Goal: Task Accomplishment & Management: Complete application form

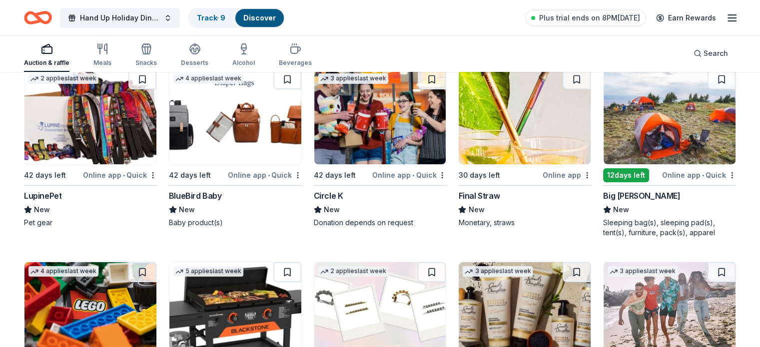
scroll to position [7542, 0]
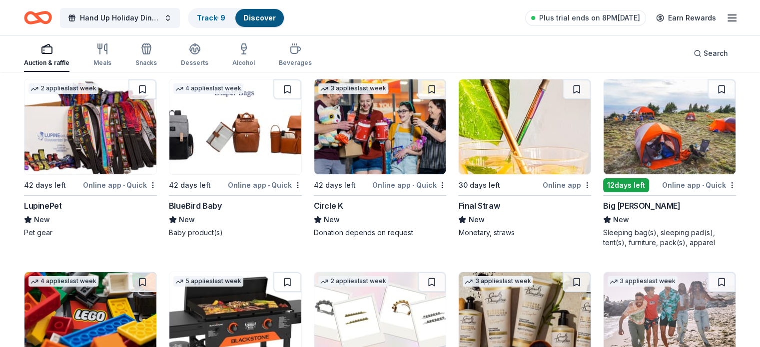
click at [626, 171] on div "12 days left Online app • Quick Big Agnes New Sleeping bag(s), sleeping pad(s),…" at bounding box center [669, 163] width 133 height 169
click at [616, 178] on div "12 days left" at bounding box center [626, 185] width 46 height 14
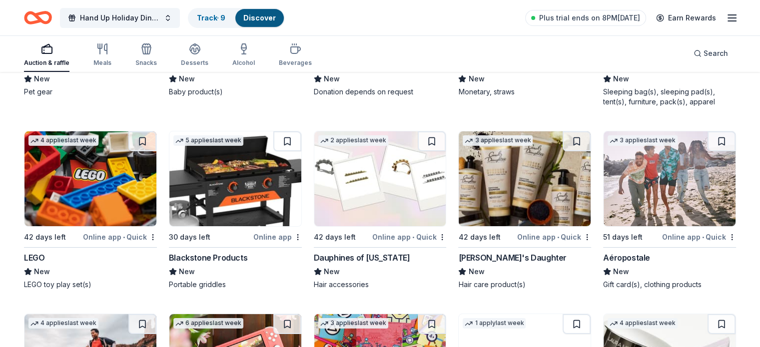
scroll to position [7683, 0]
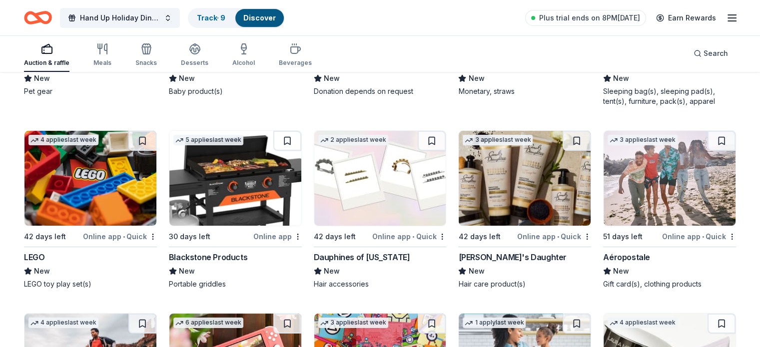
click at [270, 230] on div "Online app" at bounding box center [277, 236] width 48 height 12
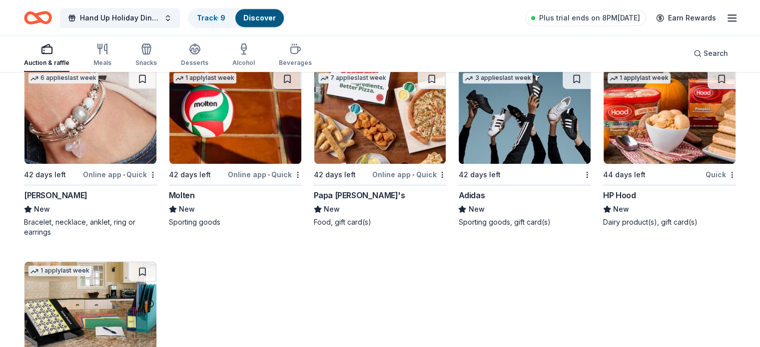
scroll to position [8335, 0]
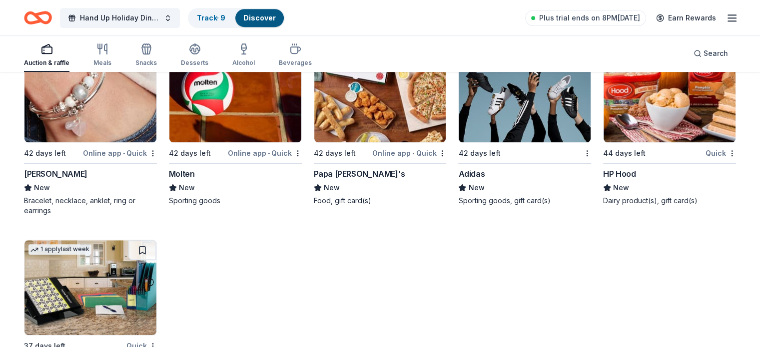
click at [390, 147] on div "Online app • Quick" at bounding box center [409, 153] width 74 height 12
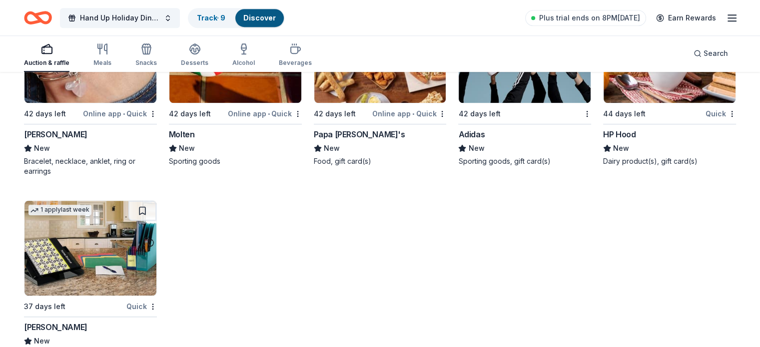
scroll to position [8391, 0]
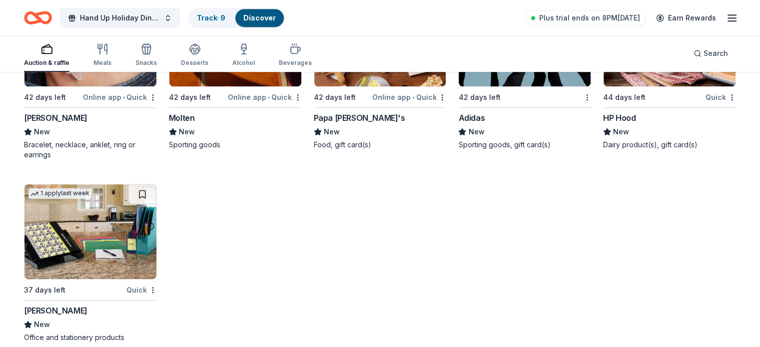
click at [54, 305] on div "Mead" at bounding box center [55, 311] width 63 height 12
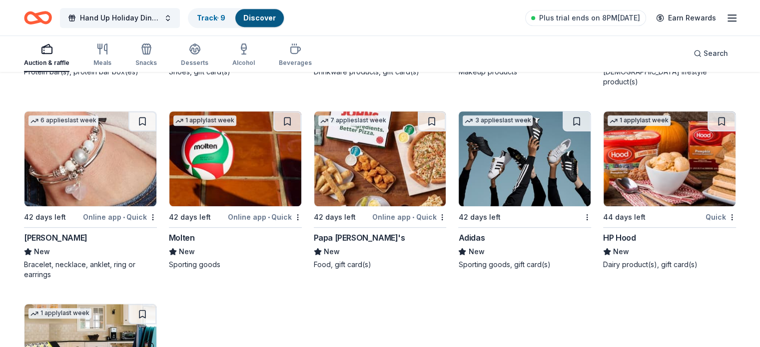
scroll to position [8271, 0]
click at [124, 211] on div "Online app • Quick" at bounding box center [120, 217] width 74 height 12
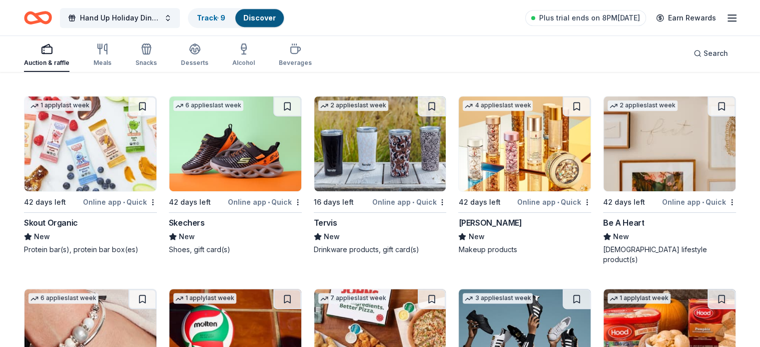
scroll to position [8082, 0]
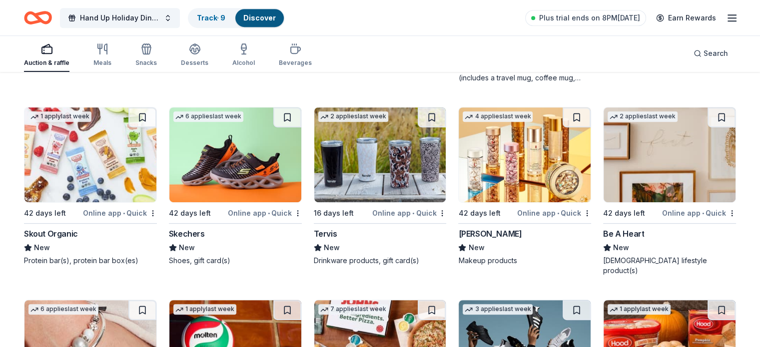
click at [333, 207] on div "16 days left" at bounding box center [334, 213] width 40 height 12
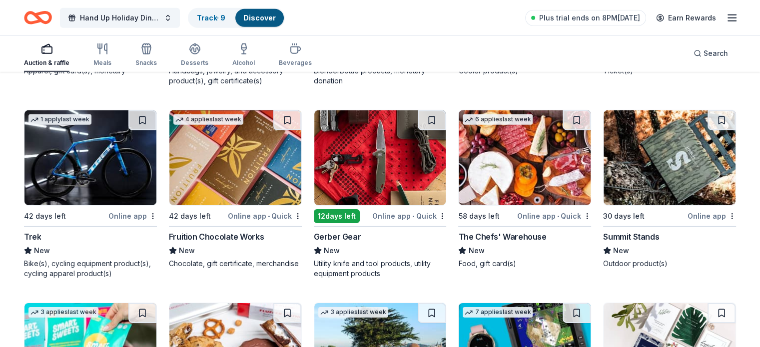
scroll to position [6931, 0]
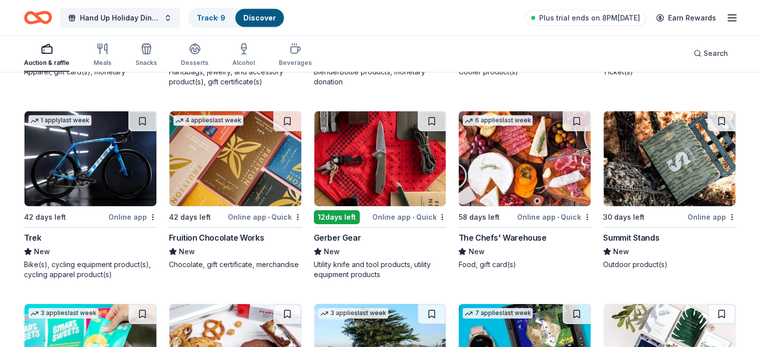
click at [343, 213] on div "12 days left" at bounding box center [337, 217] width 46 height 14
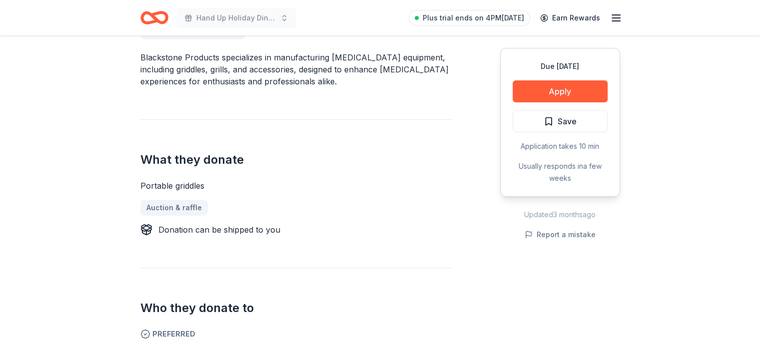
scroll to position [303, 0]
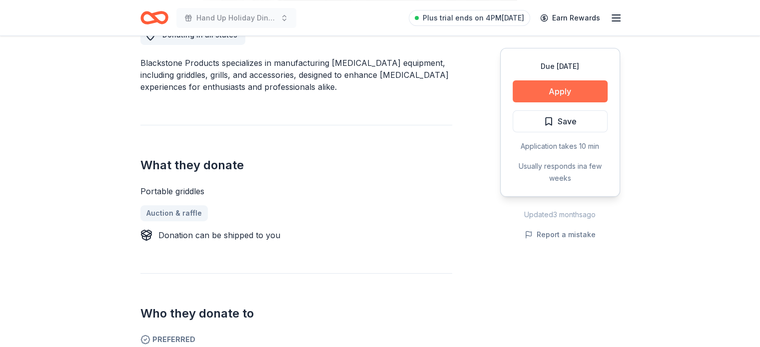
click at [534, 94] on button "Apply" at bounding box center [560, 91] width 95 height 22
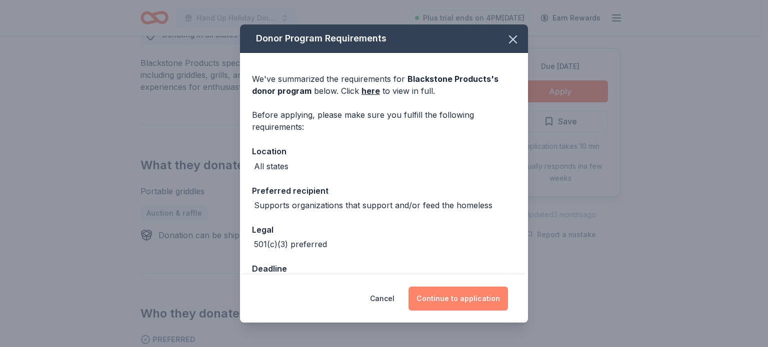
click at [440, 297] on button "Continue to application" at bounding box center [457, 299] width 99 height 24
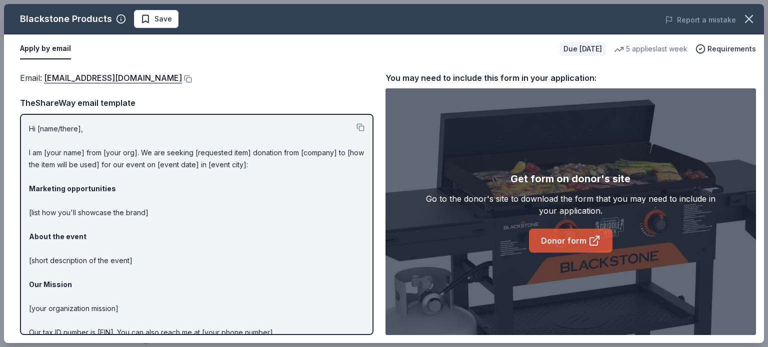
click at [563, 241] on link "Donor form" at bounding box center [570, 241] width 83 height 24
drag, startPoint x: 767, startPoint y: 84, endPoint x: 766, endPoint y: 193, distance: 109.5
click at [760, 193] on div "Blackstone Products Save Report a mistake Apply by email Due in 30 days 5 appli…" at bounding box center [384, 173] width 768 height 347
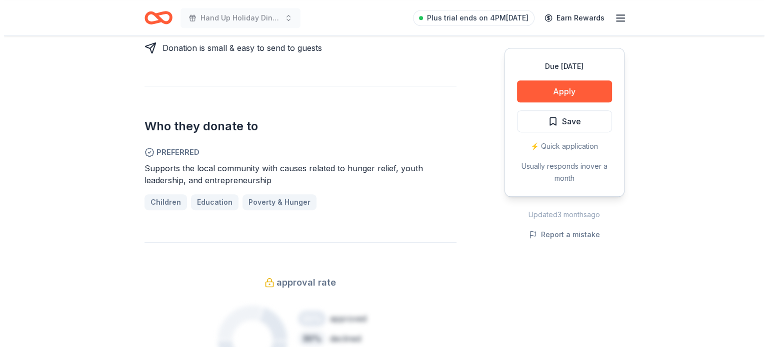
scroll to position [485, 0]
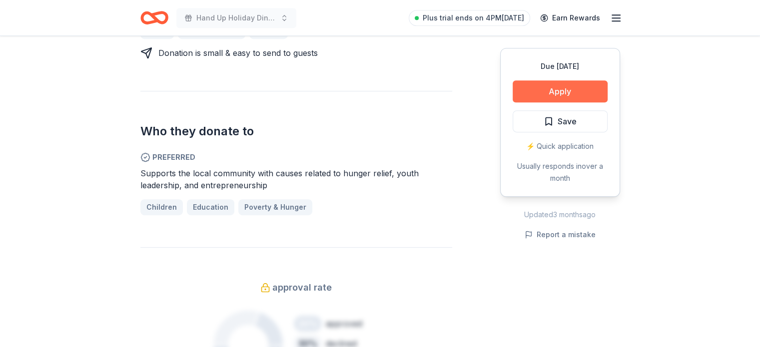
click at [560, 93] on button "Apply" at bounding box center [560, 91] width 95 height 22
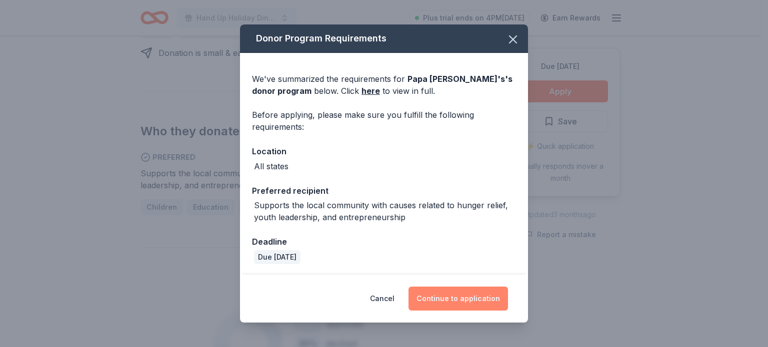
click at [445, 299] on button "Continue to application" at bounding box center [457, 299] width 99 height 24
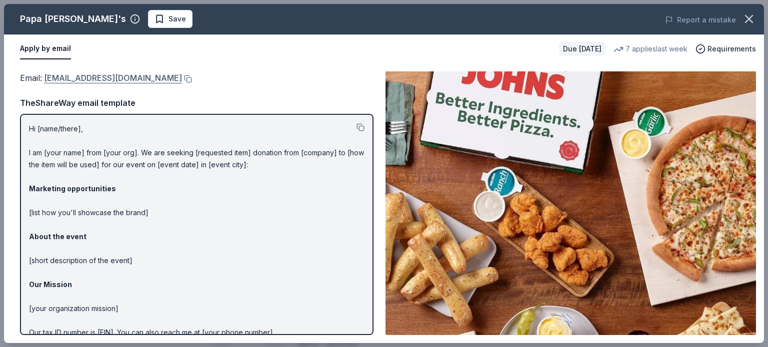
click at [130, 76] on link "foundation@papajohns.com" at bounding box center [113, 77] width 138 height 13
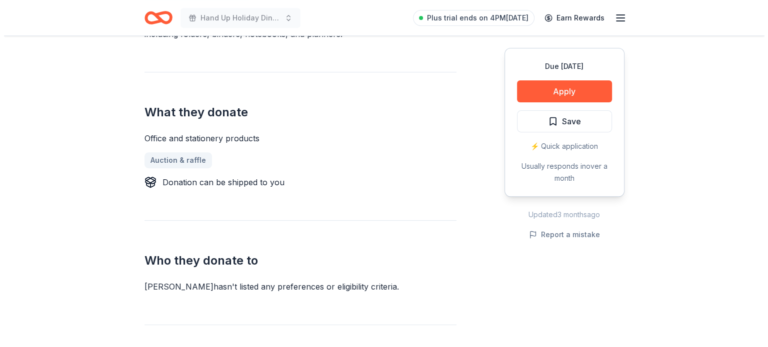
scroll to position [344, 0]
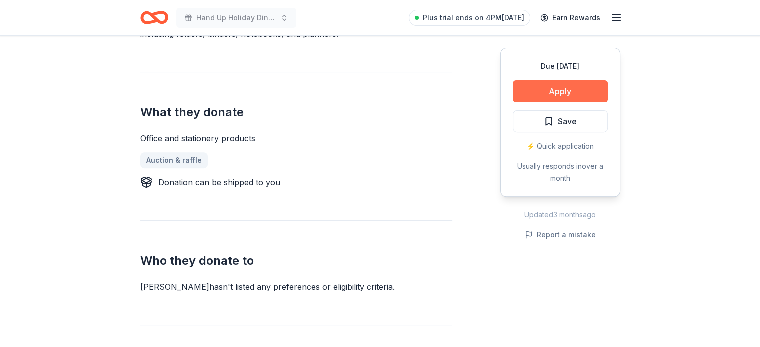
click at [529, 96] on button "Apply" at bounding box center [560, 91] width 95 height 22
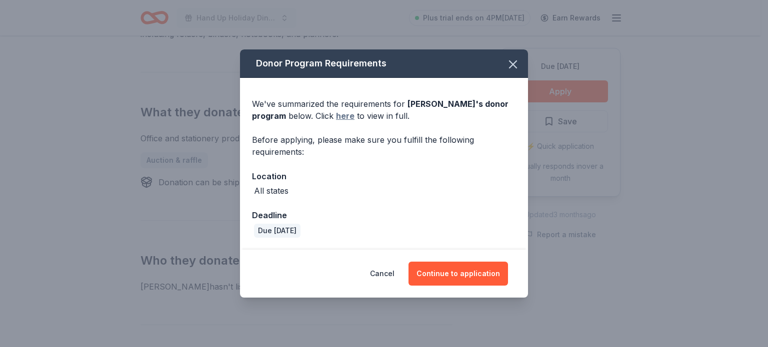
click at [336, 118] on link "here" at bounding box center [345, 116] width 18 height 12
click at [466, 271] on button "Continue to application" at bounding box center [457, 274] width 99 height 24
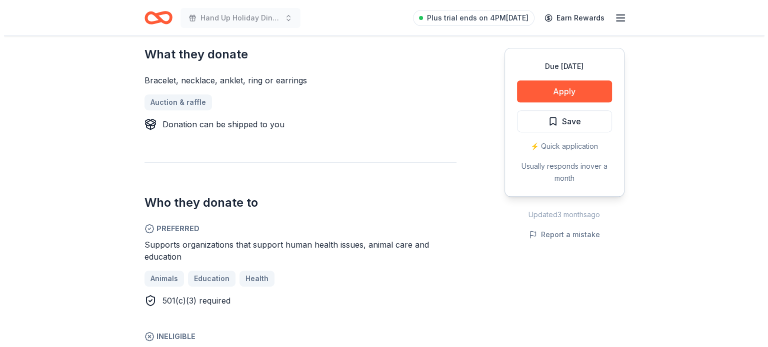
scroll to position [399, 0]
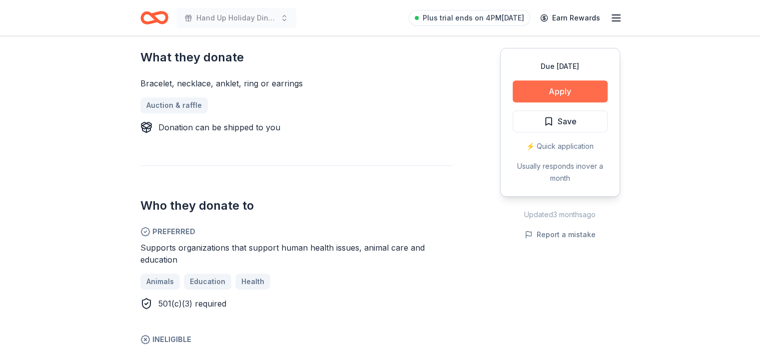
click at [542, 87] on button "Apply" at bounding box center [560, 91] width 95 height 22
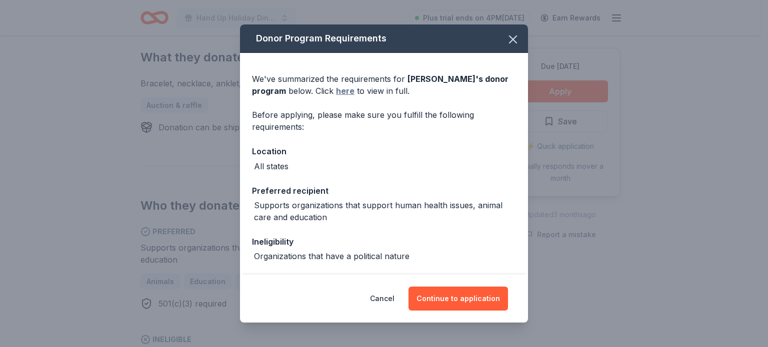
click at [342, 88] on link "here" at bounding box center [345, 91] width 18 height 12
click at [506, 35] on icon "button" at bounding box center [513, 39] width 14 height 14
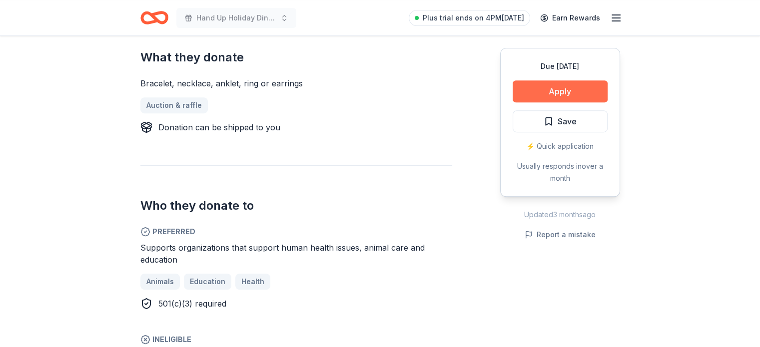
click at [580, 91] on button "Apply" at bounding box center [560, 91] width 95 height 22
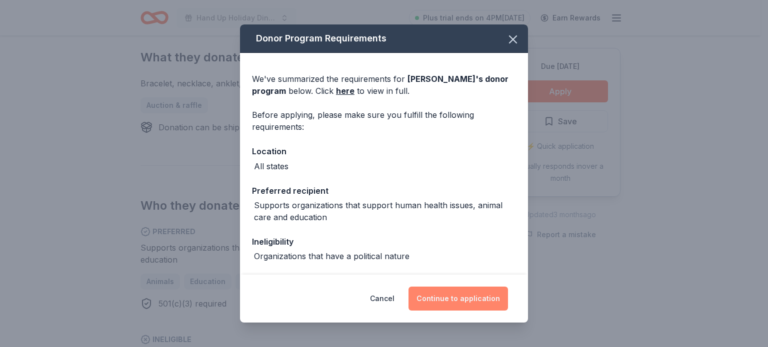
click at [493, 301] on button "Continue to application" at bounding box center [457, 299] width 99 height 24
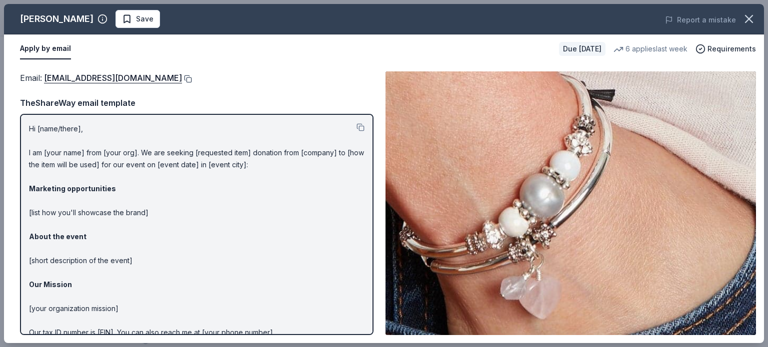
click at [182, 77] on button at bounding box center [187, 79] width 10 height 8
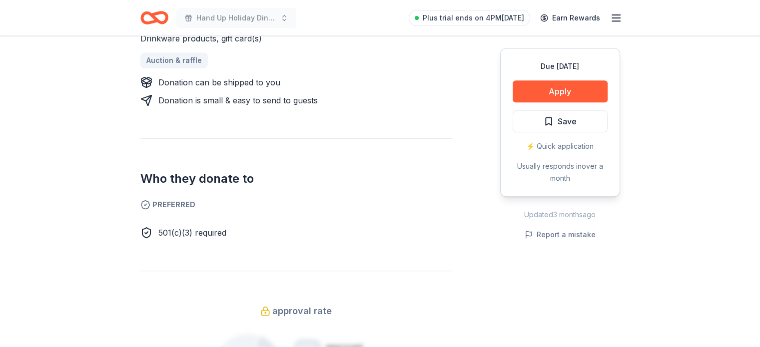
scroll to position [461, 0]
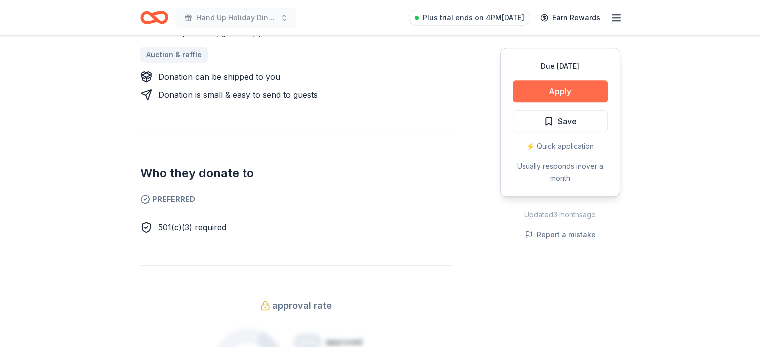
click at [571, 91] on button "Apply" at bounding box center [560, 91] width 95 height 22
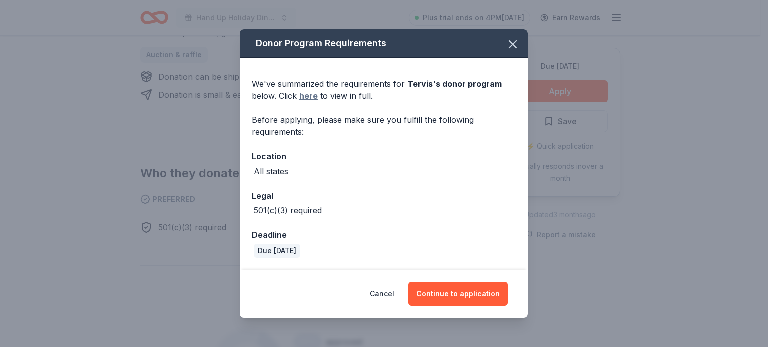
click at [308, 96] on link "here" at bounding box center [308, 96] width 18 height 12
click at [511, 45] on icon "button" at bounding box center [513, 44] width 14 height 14
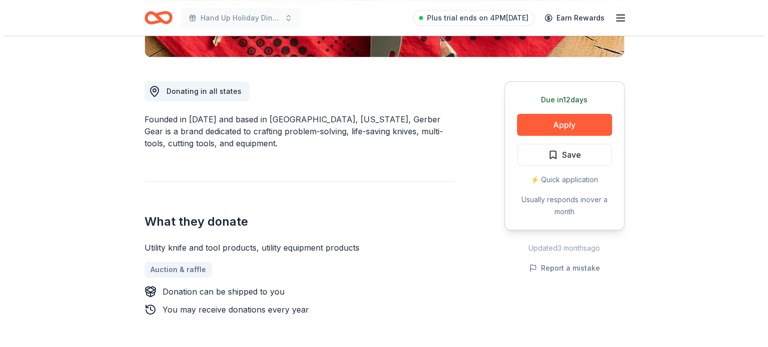
scroll to position [245, 0]
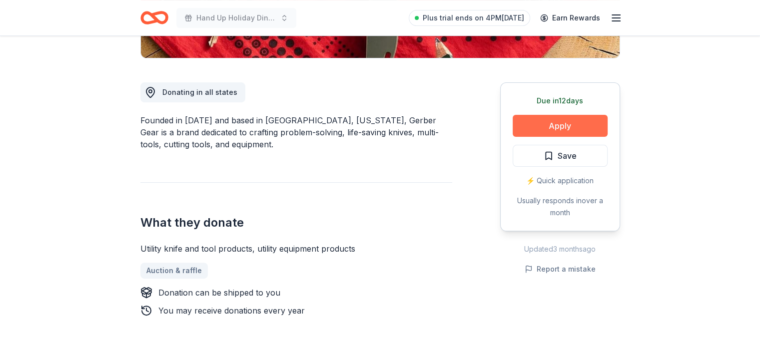
click at [585, 126] on button "Apply" at bounding box center [560, 126] width 95 height 22
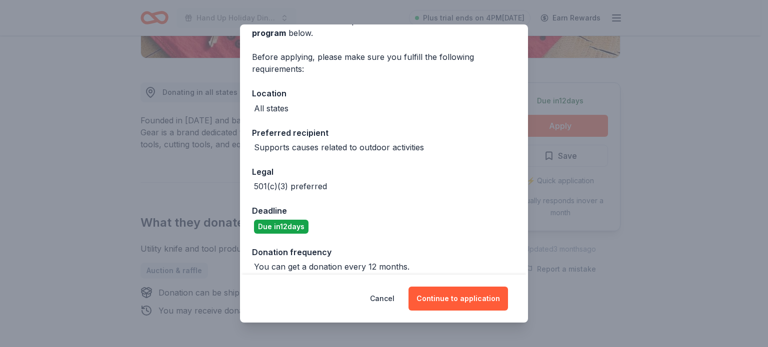
scroll to position [67, 0]
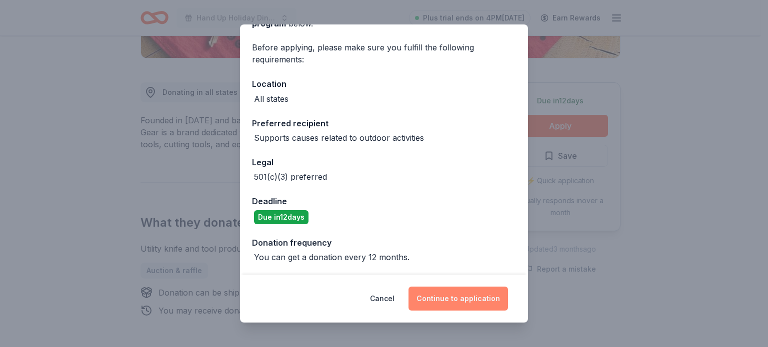
click at [462, 301] on button "Continue to application" at bounding box center [457, 299] width 99 height 24
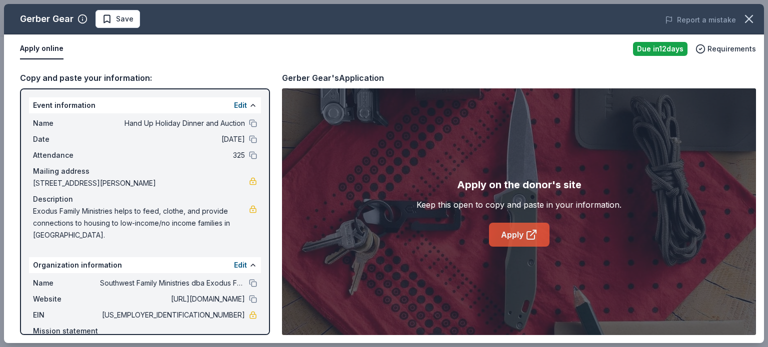
click at [516, 229] on link "Apply" at bounding box center [519, 235] width 60 height 24
